Goal: Task Accomplishment & Management: Manage account settings

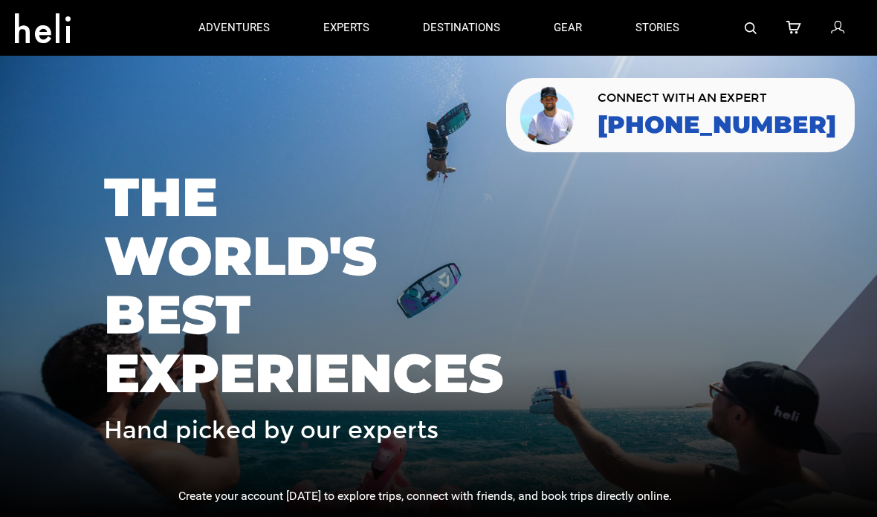
click at [819, 27] on div at bounding box center [784, 28] width 157 height 56
click at [831, 33] on icon at bounding box center [837, 28] width 13 height 19
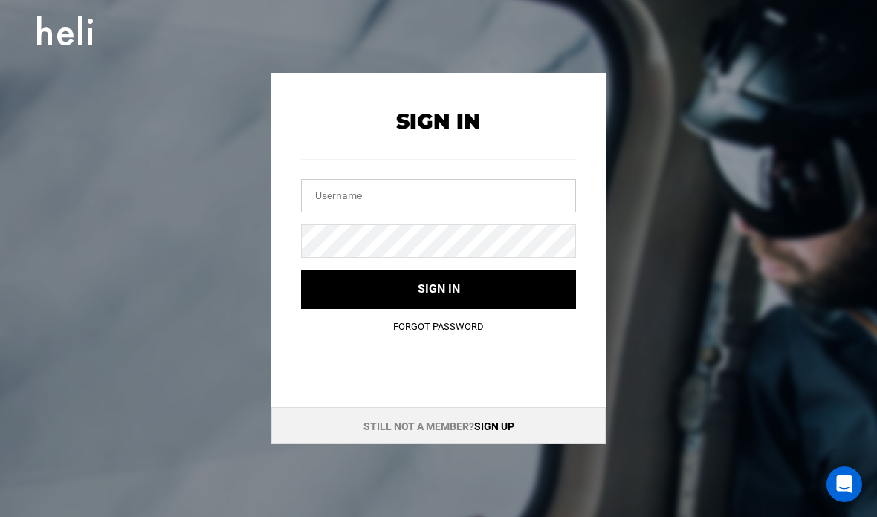
click at [516, 193] on input "text" at bounding box center [438, 195] width 275 height 33
type input "info@mustangpowder.com"
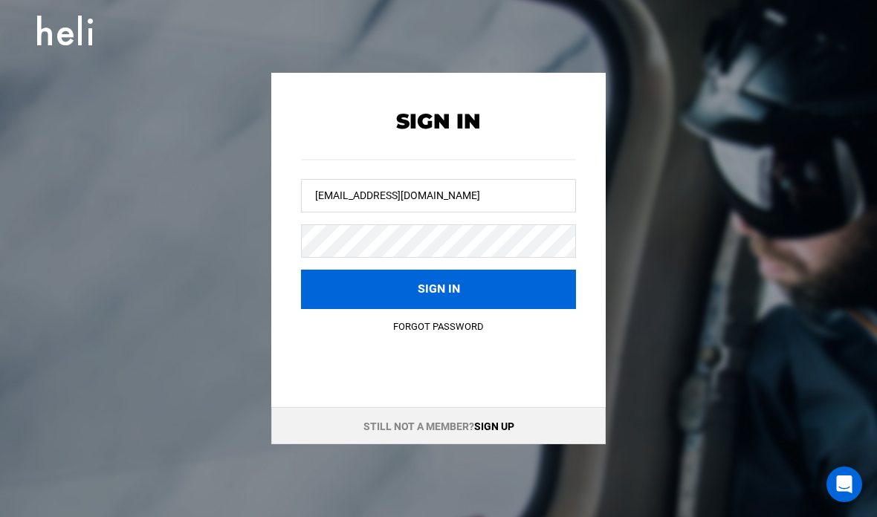
click at [518, 273] on button "Sign in" at bounding box center [438, 289] width 275 height 39
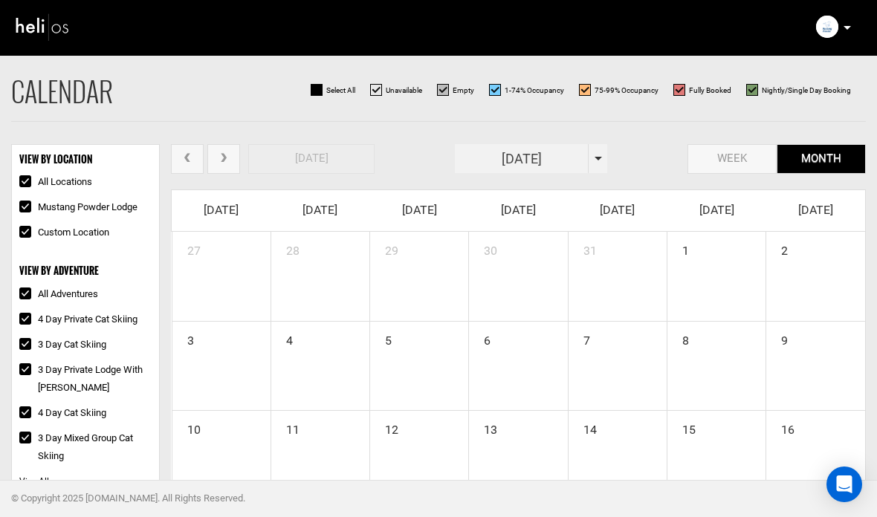
scroll to position [2, 0]
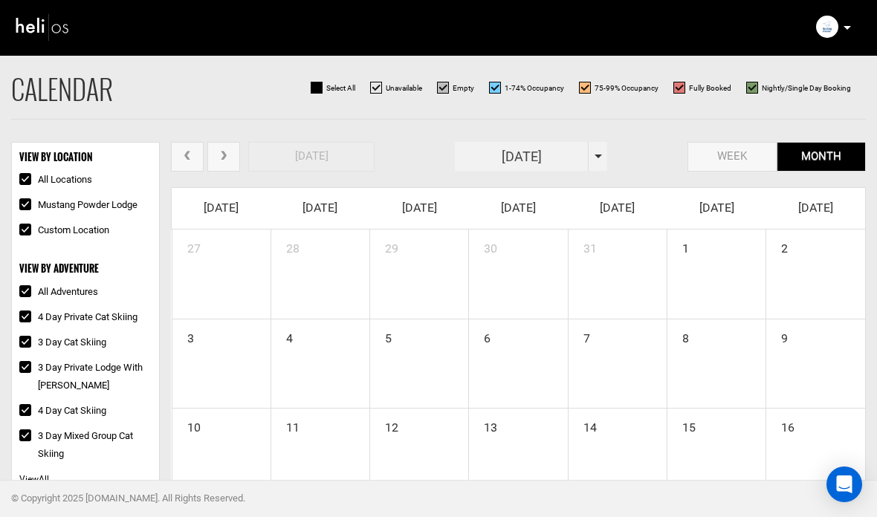
click at [52, 74] on h2 "Calendar" at bounding box center [62, 89] width 102 height 30
click at [36, 31] on img at bounding box center [43, 26] width 56 height 33
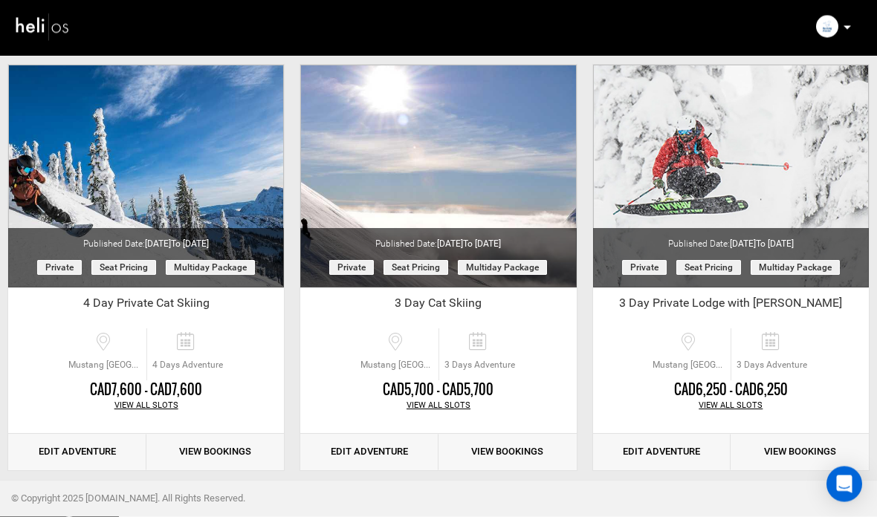
scroll to position [111, 0]
click at [749, 404] on div "View All Slots" at bounding box center [731, 406] width 276 height 12
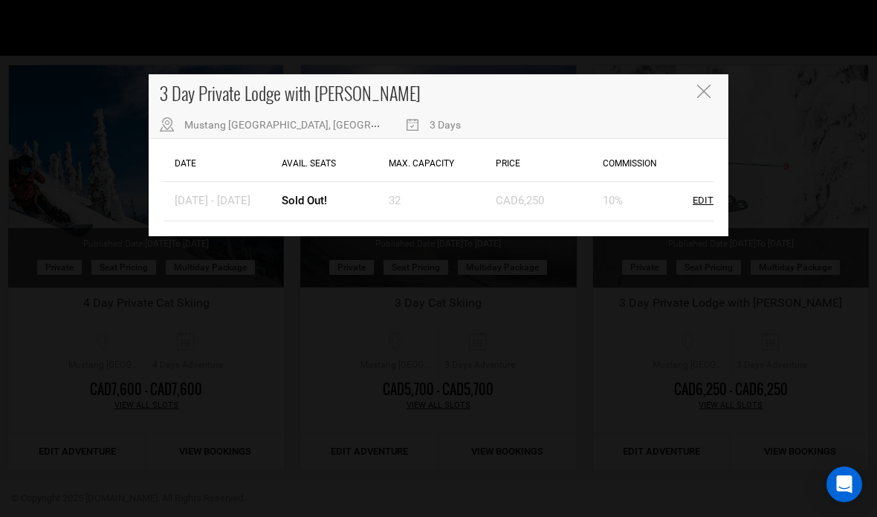
click at [789, 364] on div "3 Day Private Lodge with Heli Mustang Powder Lodge, Avoca West Rd, Malakwa, BC,…" at bounding box center [438, 258] width 877 height 517
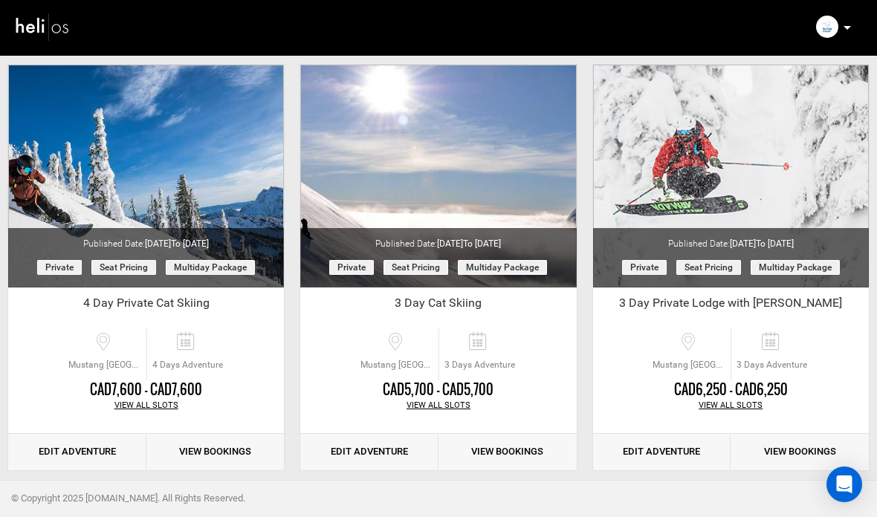
scroll to position [95, 0]
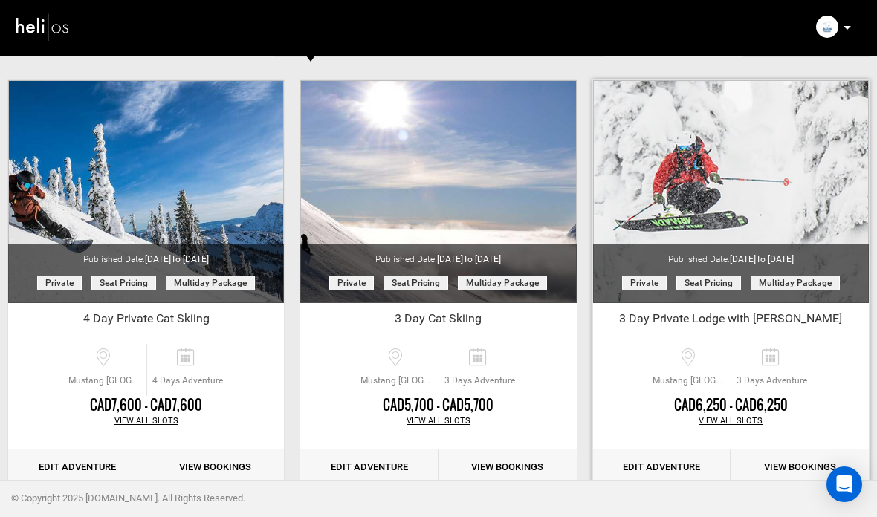
click at [753, 417] on div "View All Slots" at bounding box center [731, 421] width 276 height 12
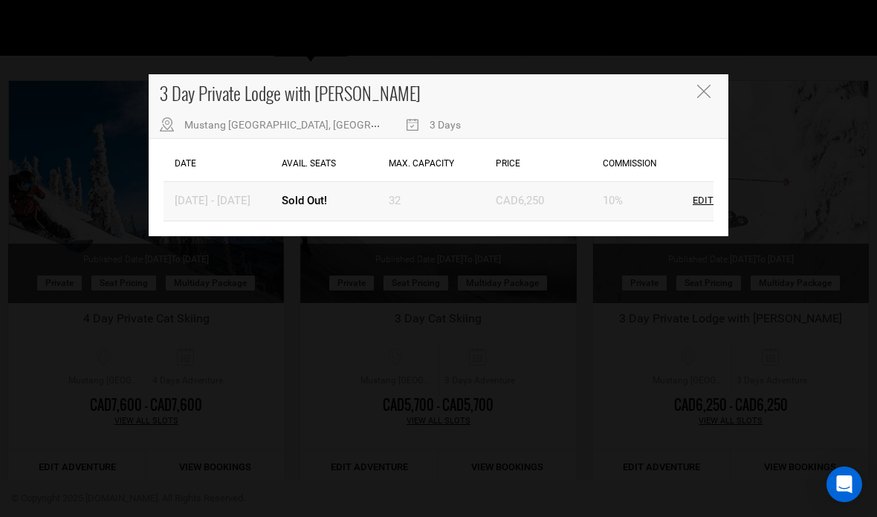
click at [699, 196] on div "Edit" at bounding box center [703, 201] width 21 height 14
type input "[DATE]"
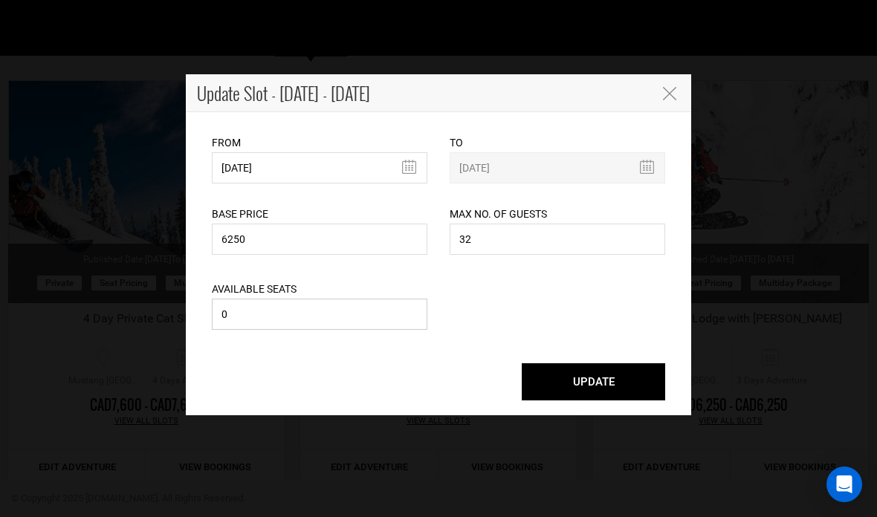
click at [331, 322] on input "0" at bounding box center [320, 314] width 216 height 31
type input "1"
click at [604, 377] on button "UPDATE" at bounding box center [593, 381] width 143 height 37
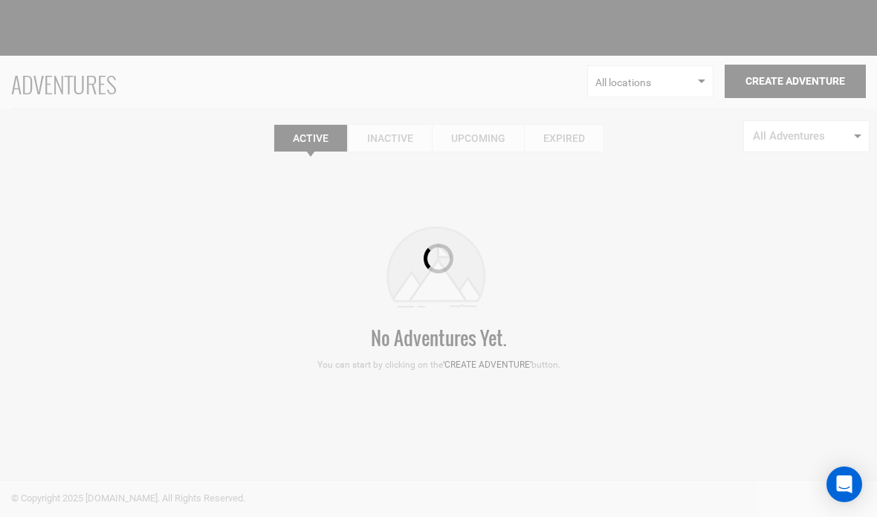
scroll to position [0, 0]
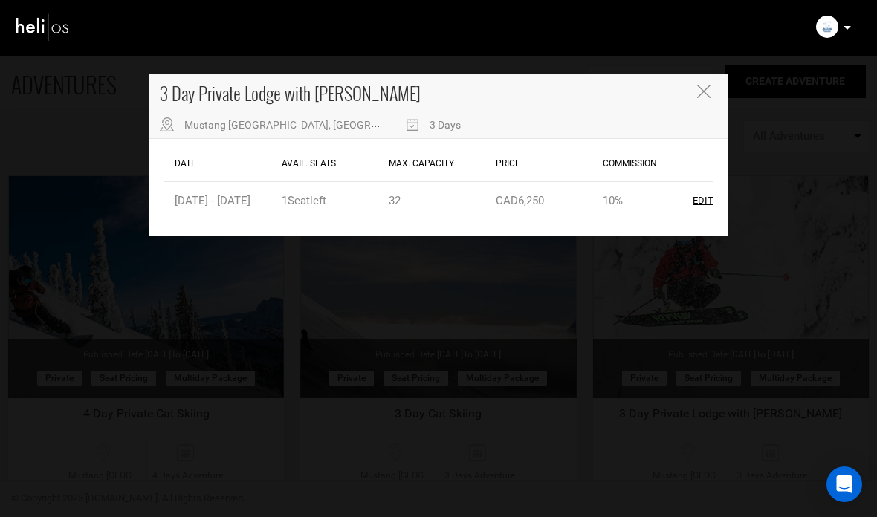
click at [692, 90] on div "3 Day Private Lodge with [PERSON_NAME] [GEOGRAPHIC_DATA], [GEOGRAPHIC_DATA], [G…" at bounding box center [439, 106] width 580 height 65
click at [703, 90] on icon "Close" at bounding box center [703, 91] width 13 height 13
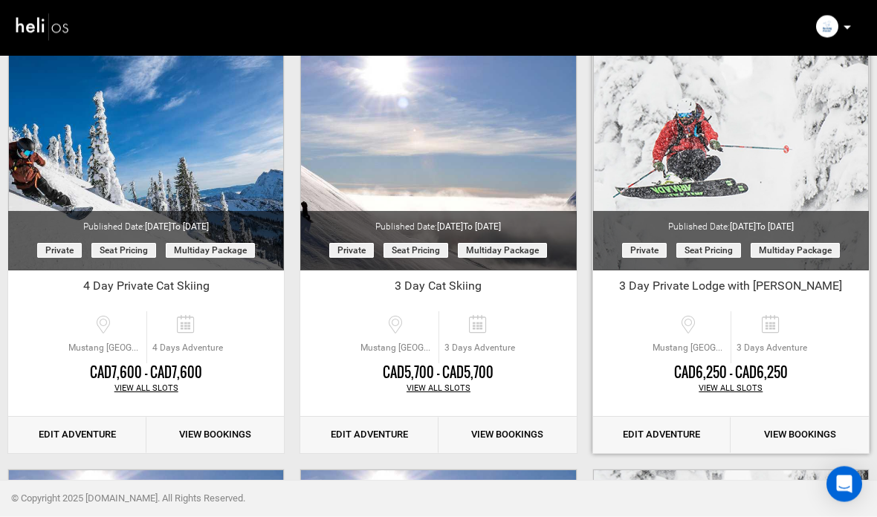
scroll to position [128, 0]
click at [757, 378] on div "CAD6,250 - CAD6,250" at bounding box center [731, 372] width 276 height 19
click at [733, 385] on div "View All Slots" at bounding box center [731, 389] width 276 height 12
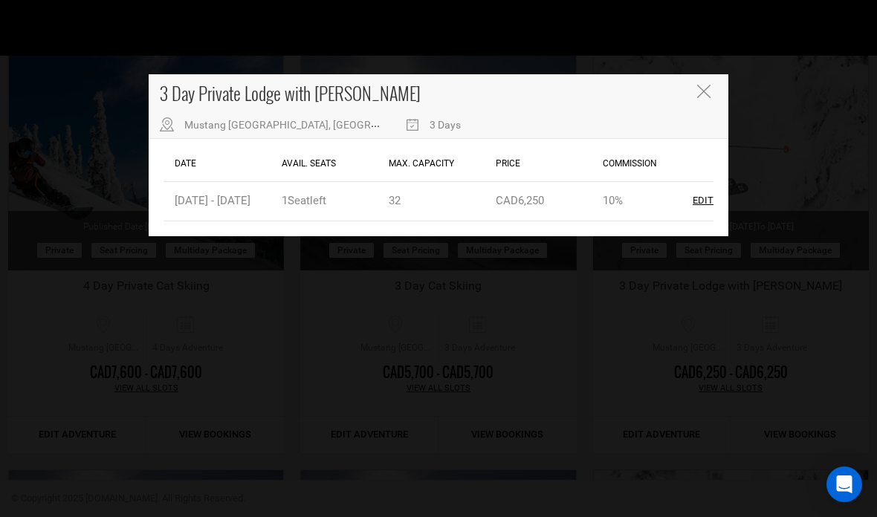
click at [656, 366] on div "3 Day Private Lodge with [PERSON_NAME] [GEOGRAPHIC_DATA], [GEOGRAPHIC_DATA], [G…" at bounding box center [438, 258] width 877 height 517
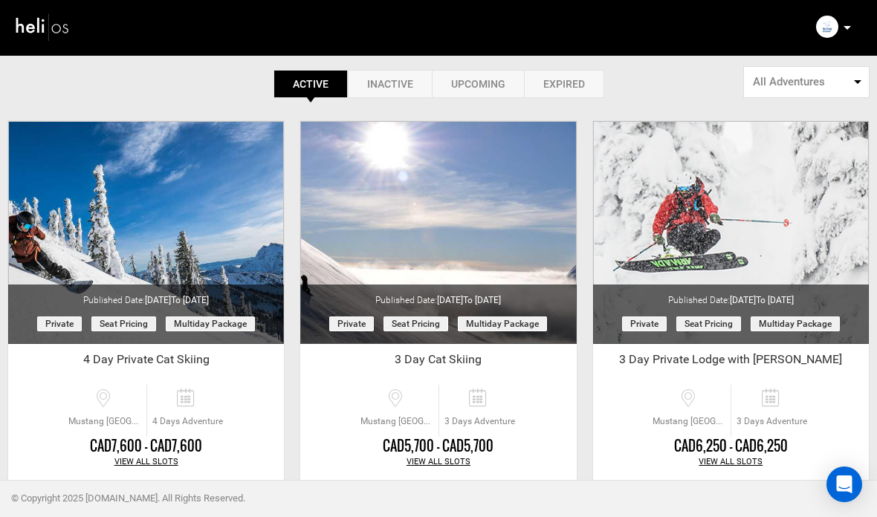
scroll to position [0, 0]
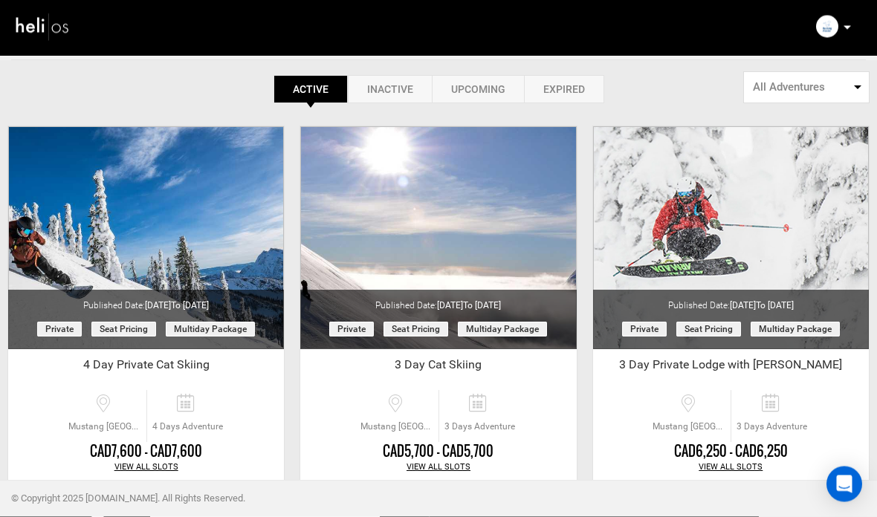
scroll to position [49, 0]
click at [738, 465] on div "View All Slots" at bounding box center [731, 468] width 276 height 12
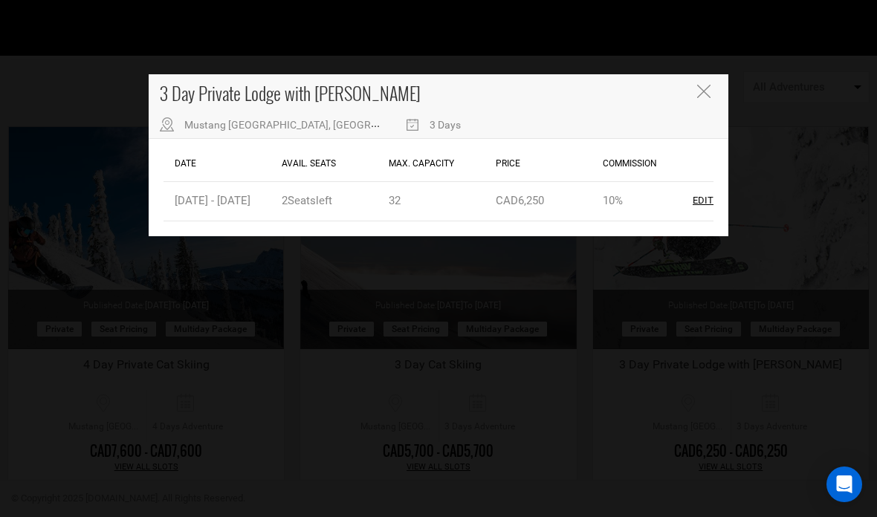
click at [700, 97] on icon "Close" at bounding box center [703, 91] width 13 height 13
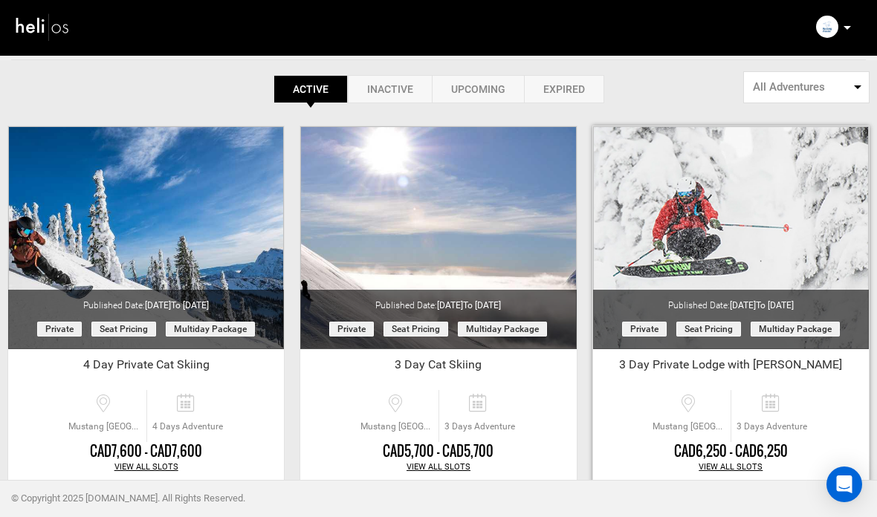
click at [743, 462] on div "View All Slots" at bounding box center [731, 468] width 276 height 12
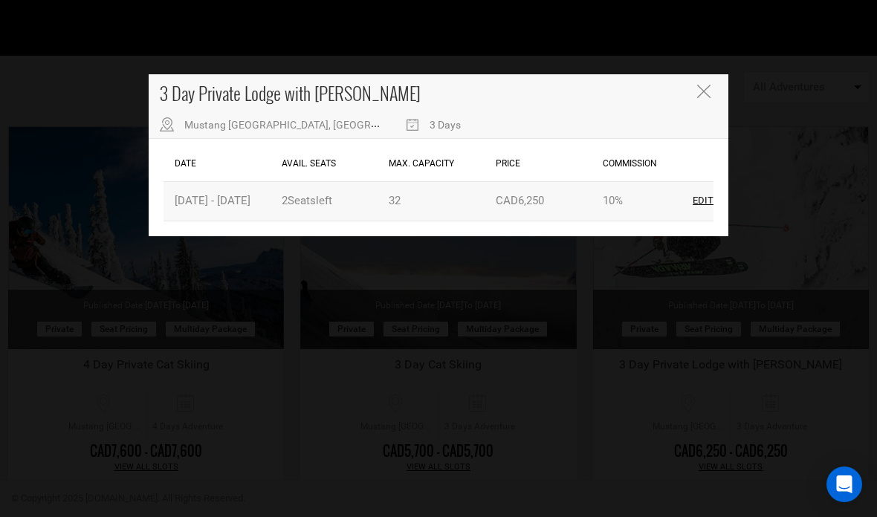
click at [710, 200] on div "Edit" at bounding box center [703, 201] width 21 height 14
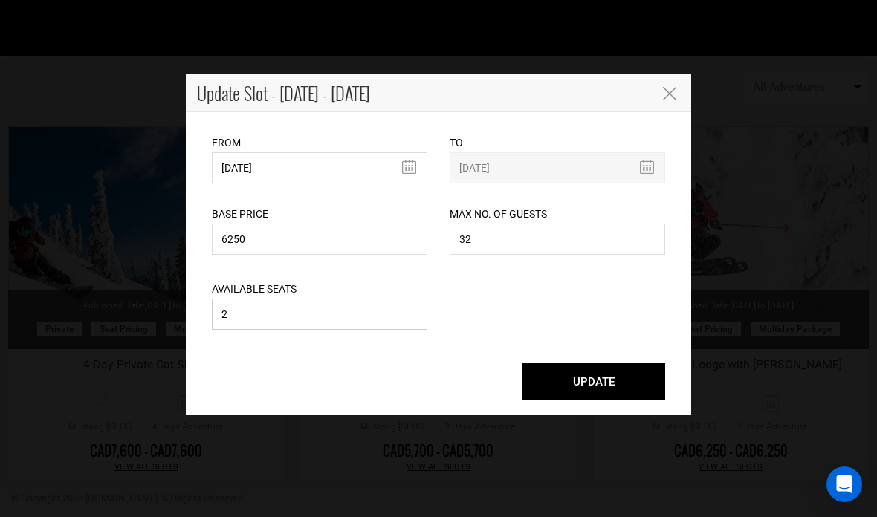
click at [329, 330] on input "2" at bounding box center [320, 314] width 216 height 31
type input "1"
click at [612, 380] on button "UPDATE" at bounding box center [593, 381] width 143 height 37
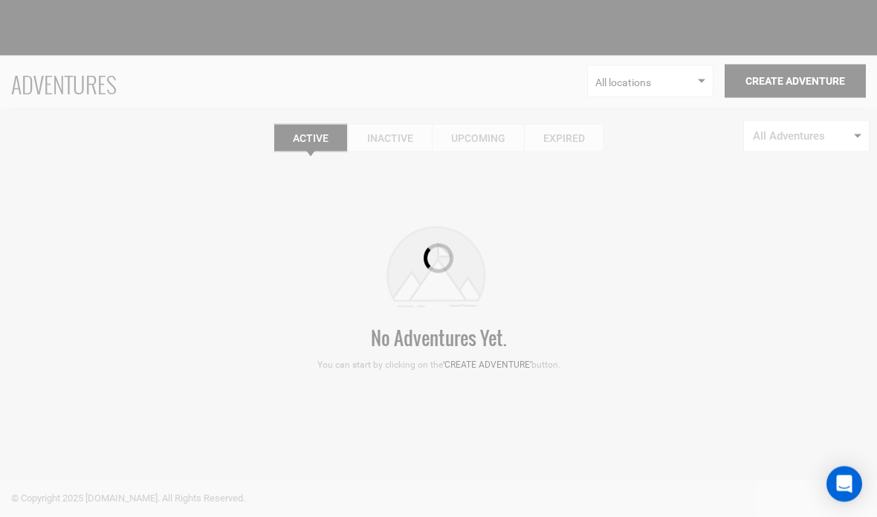
scroll to position [0, 0]
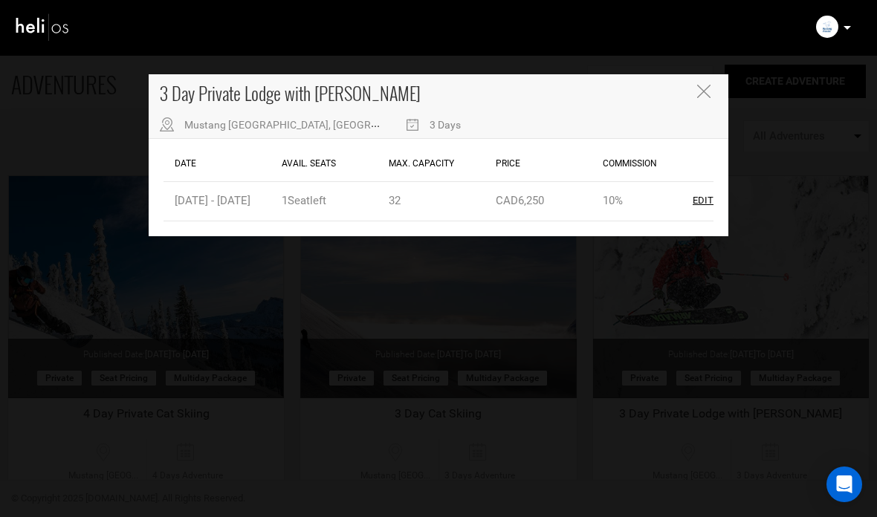
click at [690, 79] on div "3 Day Private Lodge with [PERSON_NAME] [GEOGRAPHIC_DATA], [GEOGRAPHIC_DATA], [G…" at bounding box center [439, 106] width 580 height 65
click at [692, 93] on div "3 Day Private Lodge with [PERSON_NAME] [GEOGRAPHIC_DATA], [GEOGRAPHIC_DATA], [G…" at bounding box center [439, 106] width 580 height 65
click at [709, 86] on icon "Close" at bounding box center [703, 91] width 13 height 13
